Goal: Information Seeking & Learning: Check status

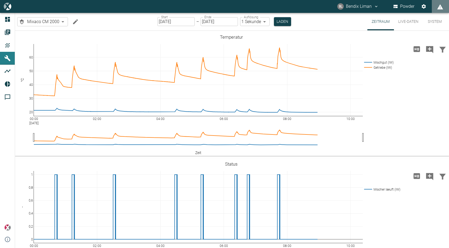
click at [56, 22] on body "BL Bendix Liman Powder Dashboard Aufträge Produkte Maschinen Analysen Reports K…" at bounding box center [224, 124] width 449 height 248
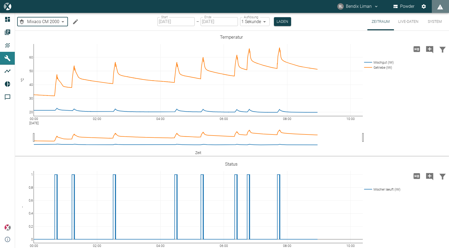
type input "727a4d0c-5580-4269-8b63-c2575a5d5183"
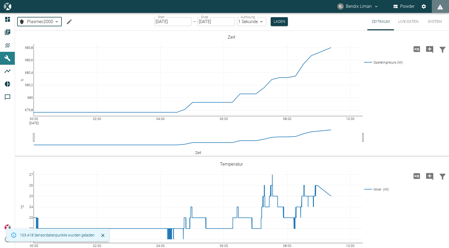
click at [405, 22] on button "Live-Daten" at bounding box center [408, 21] width 29 height 17
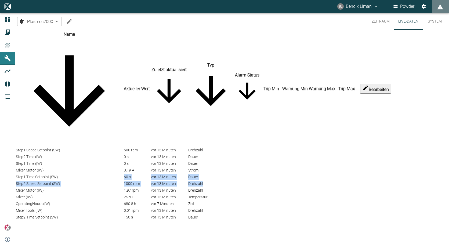
drag, startPoint x: 127, startPoint y: 119, endPoint x: 298, endPoint y: 132, distance: 170.8
click at [298, 147] on tbody "Step1 Speed Setpoint (SW) 600 rpm vor 13 Minuten Drehzahl Step2 Time (IW) 0 s v…" at bounding box center [205, 183] width 378 height 73
drag, startPoint x: 298, startPoint y: 132, endPoint x: 356, endPoint y: 160, distance: 64.7
click at [336, 194] on td at bounding box center [322, 197] width 27 height 6
click at [187, 168] on div "vor 13 Minuten" at bounding box center [169, 171] width 36 height 6
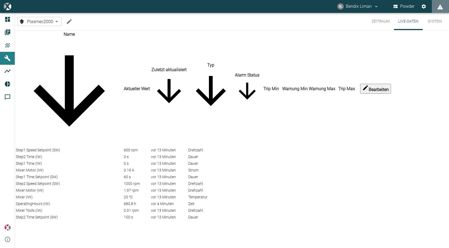
click at [375, 19] on button "Zeitraum" at bounding box center [381, 21] width 27 height 17
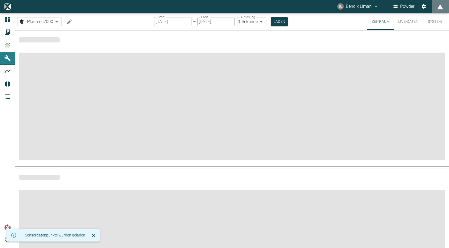
click at [411, 22] on button "Live-Daten" at bounding box center [408, 21] width 29 height 17
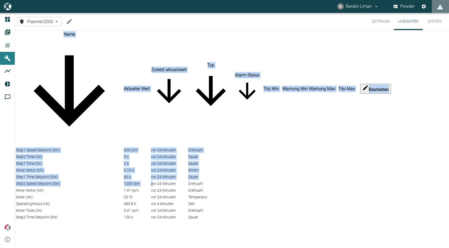
drag, startPoint x: 160, startPoint y: 133, endPoint x: 274, endPoint y: 234, distance: 152.3
click at [274, 221] on div "Name Aktueller Wert Zuletzt aktualisiert Typ Alarm Status Trip Min Warnung Min …" at bounding box center [232, 125] width 434 height 191
